Goal: Find specific page/section

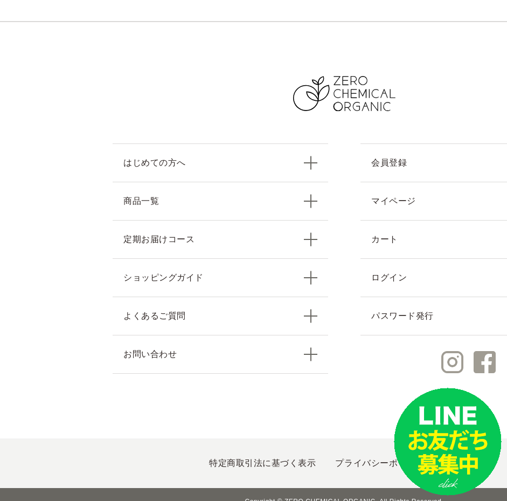
scroll to position [4691, 1]
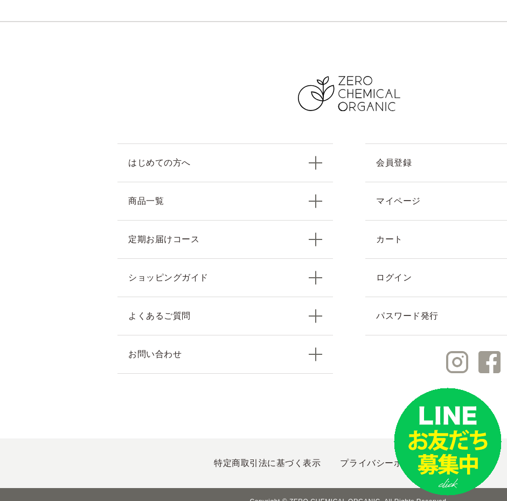
click at [266, 458] on ul "特定商取引法に基づく表示 プライバシーポリシー 会社概要" at bounding box center [349, 463] width 700 height 50
drag, startPoint x: 267, startPoint y: 457, endPoint x: 268, endPoint y: 451, distance: 6.6
click at [267, 455] on ul "特定商取引法に基づく表示 プライバシーポリシー 会社概要" at bounding box center [349, 463] width 700 height 50
click at [268, 458] on link "特定商取引法に基づく表示" at bounding box center [267, 462] width 107 height 9
